Goal: Navigation & Orientation: Find specific page/section

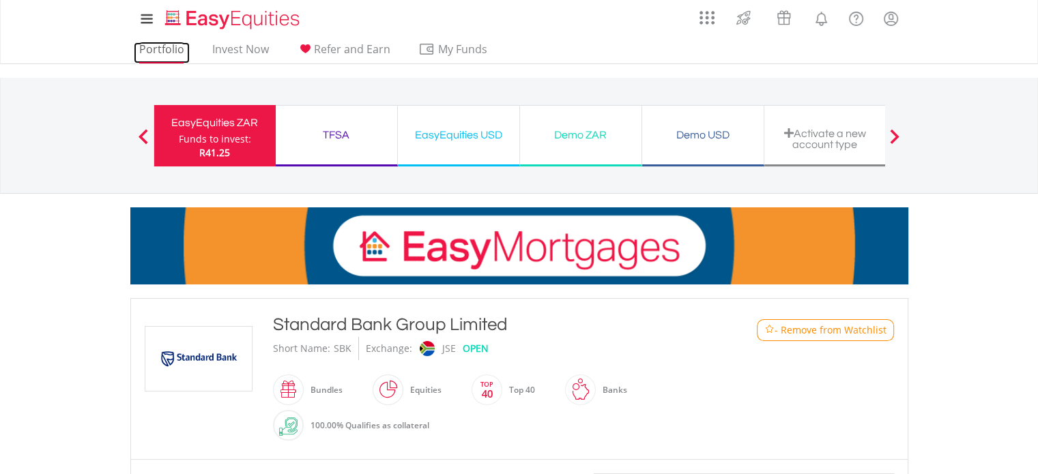
click at [172, 52] on link "Portfolio" at bounding box center [162, 52] width 56 height 21
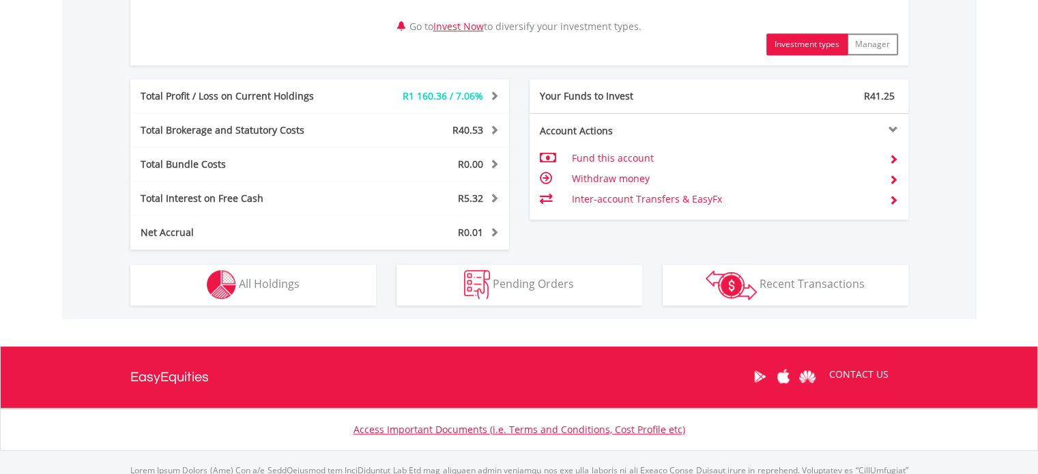
scroll to position [733, 0]
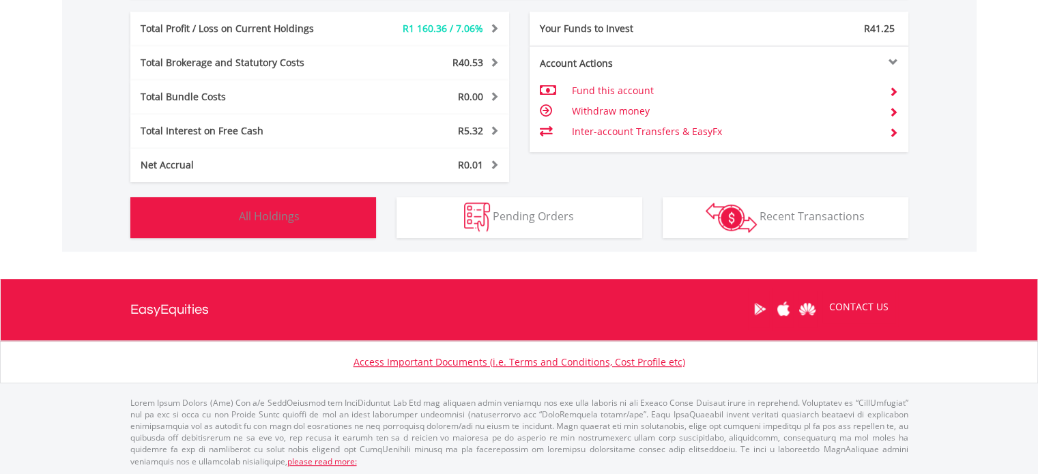
click at [302, 222] on button "Holdings All Holdings" at bounding box center [253, 217] width 246 height 41
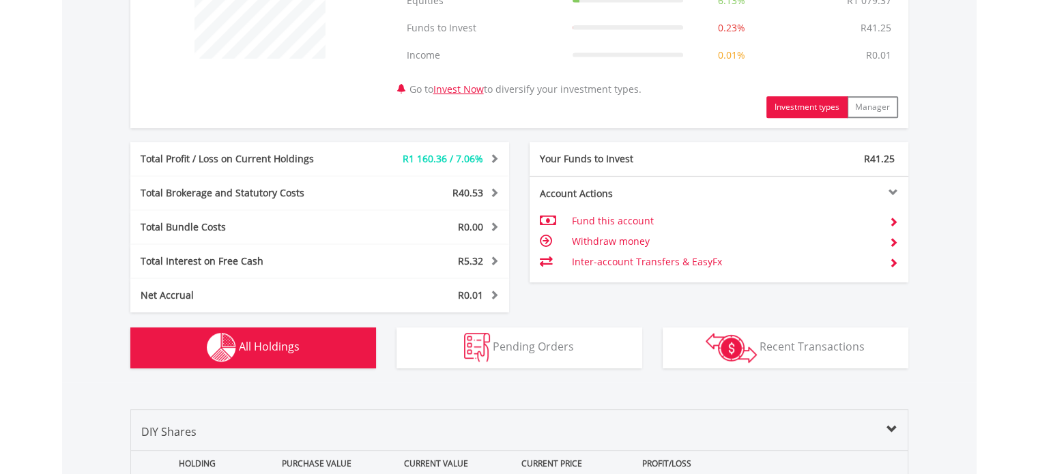
scroll to position [601, 0]
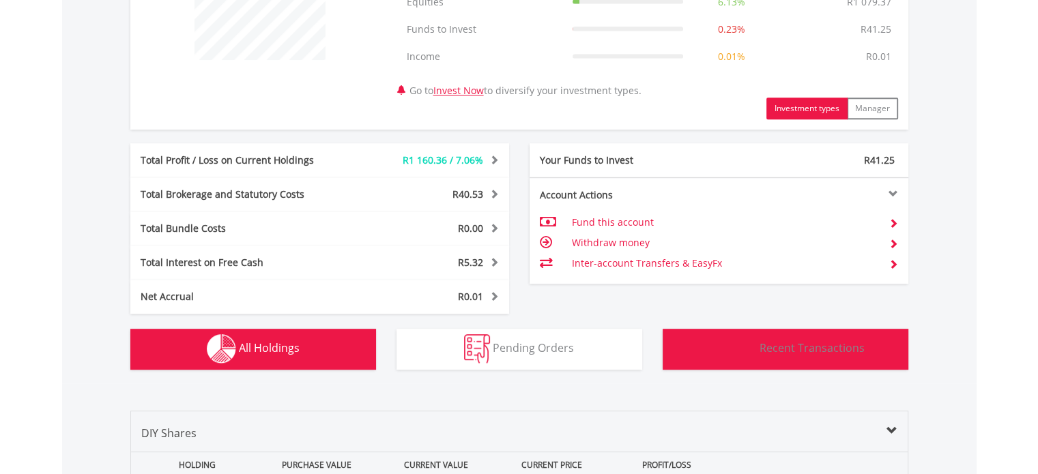
click at [791, 351] on span "Recent Transactions" at bounding box center [811, 347] width 105 height 15
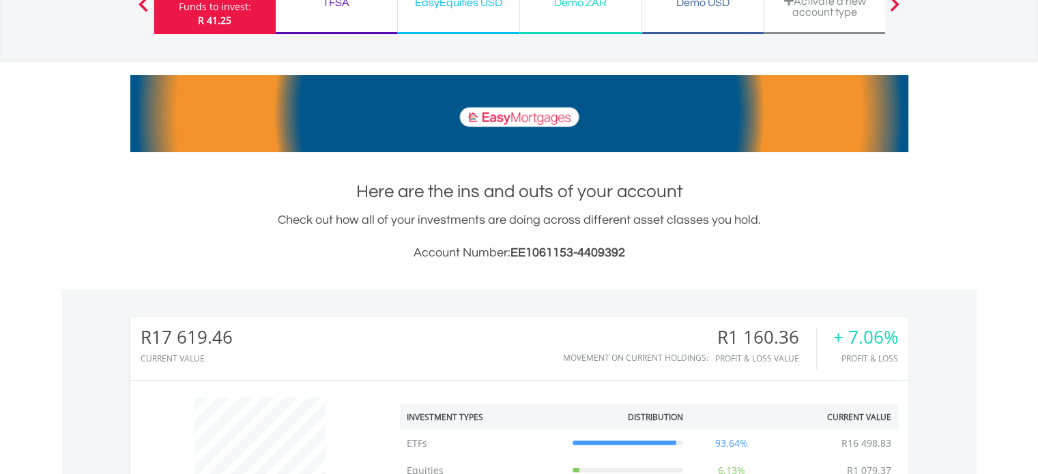
scroll to position [0, 0]
